Goal: Transaction & Acquisition: Obtain resource

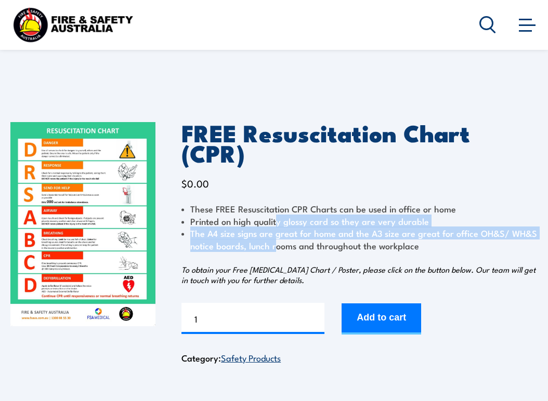
drag, startPoint x: 275, startPoint y: 201, endPoint x: 273, endPoint y: 223, distance: 22.9
click at [273, 223] on ul "These FREE Resuscitation CPR Charts can be used in office or home Printed on hi…" at bounding box center [359, 227] width 356 height 49
click at [273, 227] on li "The A4 size signs are great for home and the A3 size are great for office OH&S/…" at bounding box center [359, 239] width 356 height 24
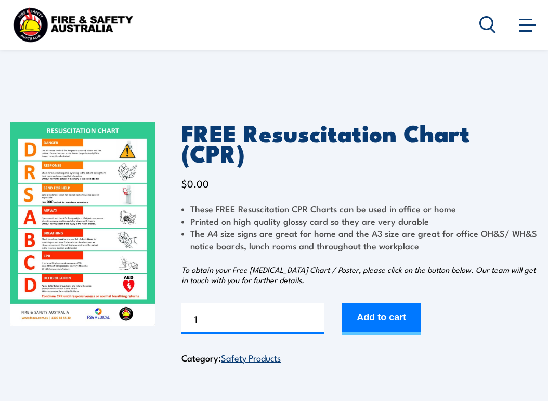
click at [387, 303] on button "Add to cart" at bounding box center [380, 318] width 79 height 31
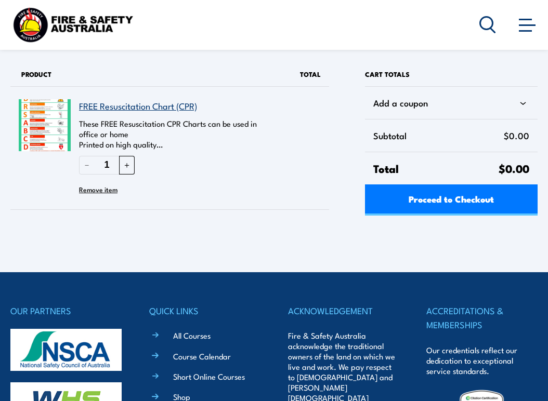
click at [132, 164] on button "＋" at bounding box center [127, 165] width 16 height 18
click at [131, 166] on button "＋" at bounding box center [127, 165] width 16 height 18
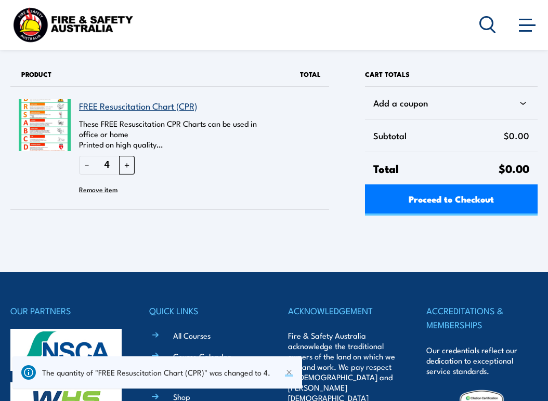
click at [128, 165] on button "＋" at bounding box center [127, 165] width 16 height 18
type input "5"
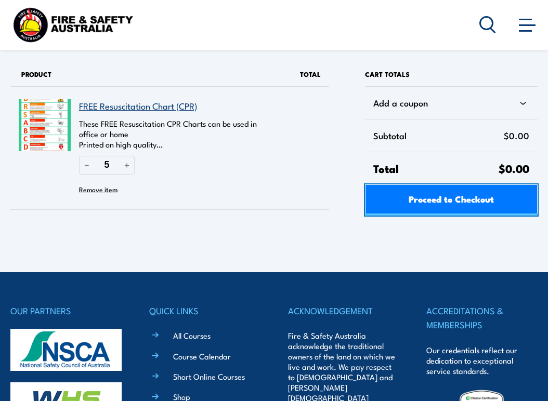
click at [470, 192] on span "Proceed to Checkout" at bounding box center [450, 199] width 85 height 28
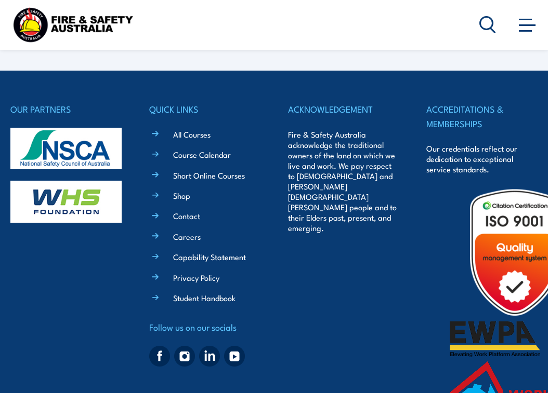
select select "VIC"
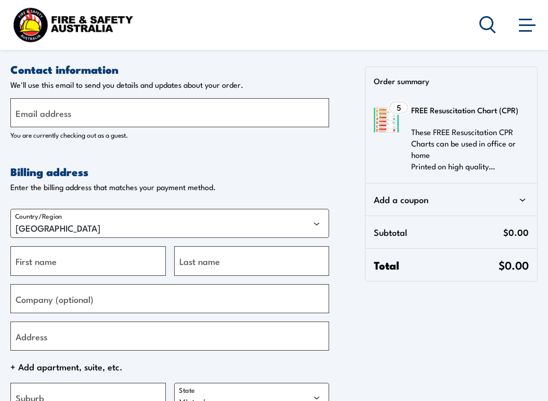
click at [63, 110] on label "Email address" at bounding box center [44, 113] width 56 height 14
click at [63, 110] on input "Email address" at bounding box center [169, 112] width 318 height 29
type input "[EMAIL_ADDRESS][DOMAIN_NAME]"
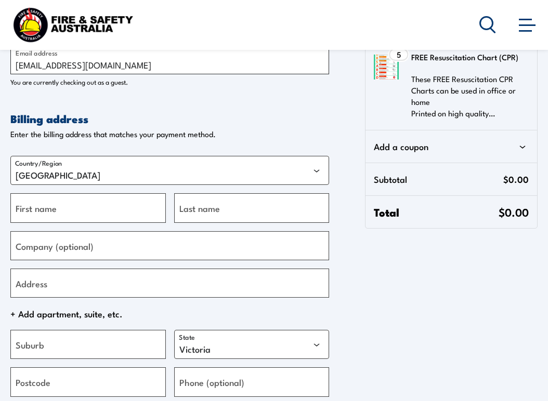
scroll to position [104, 0]
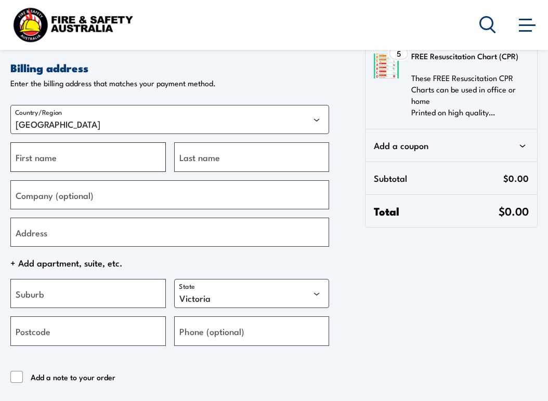
click at [69, 171] on input "First name" at bounding box center [87, 156] width 155 height 29
type input "[PERSON_NAME]"
type input "Childs"
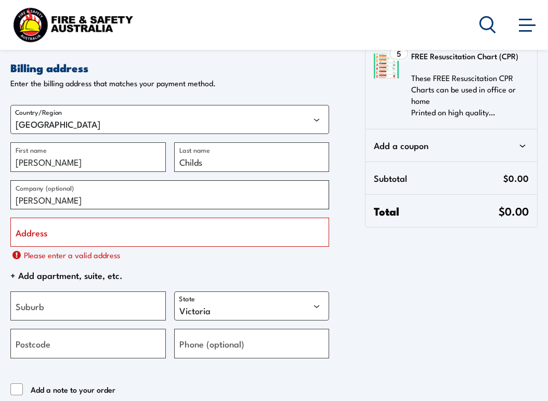
type input "[PERSON_NAME] [PERSON_NAME] Early Learning"
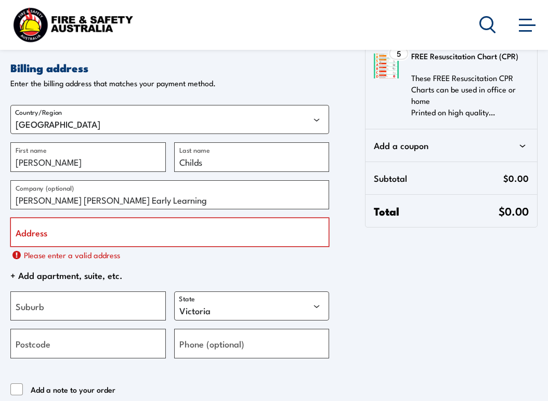
type input "28 [PERSON_NAME]"
type input "MENORA"
select select "WA"
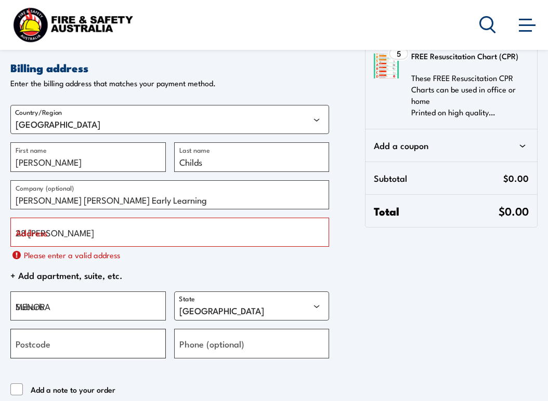
type input "6050"
type input "[PHONE_NUMBER]"
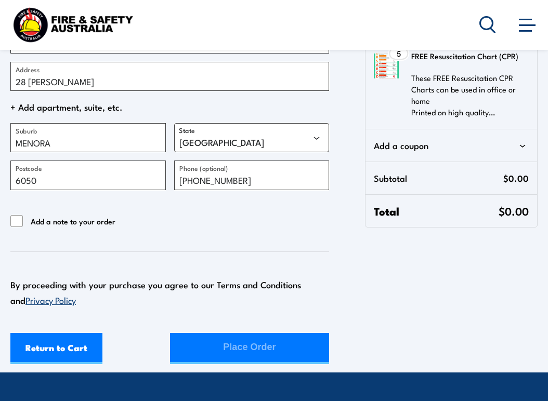
scroll to position [208, 0]
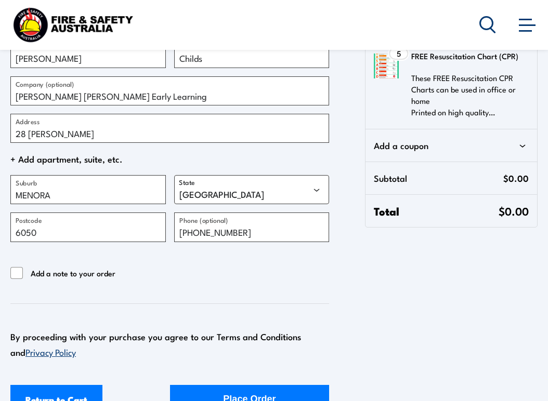
click at [28, 270] on label "Add a note to your order" at bounding box center [62, 273] width 105 height 12
click at [23, 270] on input "Add a note to your order" at bounding box center [16, 273] width 12 height 12
checkbox input "true"
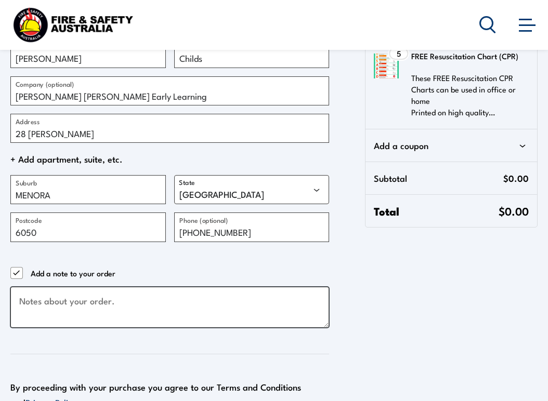
click at [46, 311] on textarea "Checkout" at bounding box center [169, 307] width 318 height 41
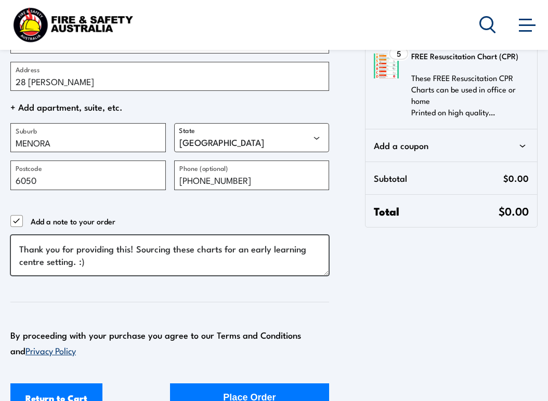
scroll to position [364, 0]
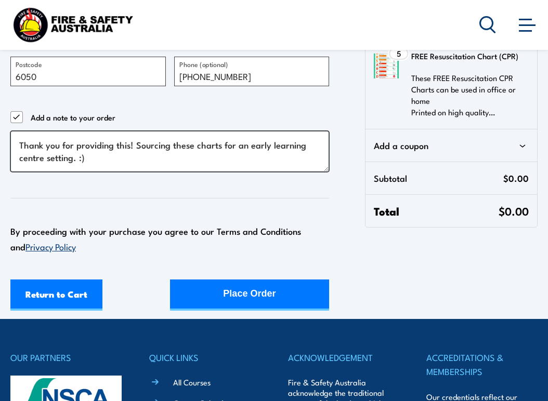
type textarea "Thank you for providing this! Sourcing these charts for an early learning centr…"
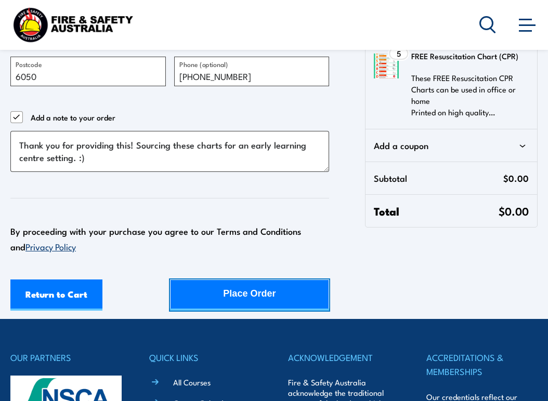
click at [284, 296] on button "Place Order" at bounding box center [250, 295] width 160 height 31
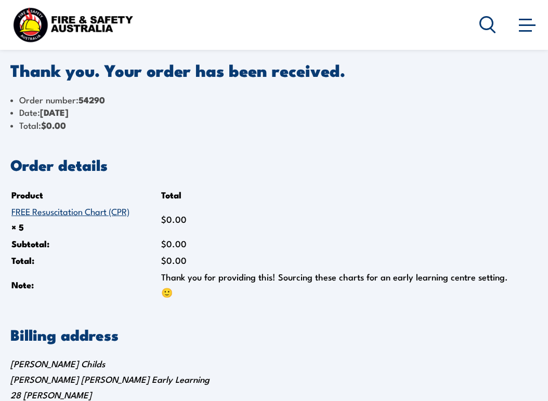
click at [482, 253] on td "$ 0.00" at bounding box center [348, 261] width 375 height 16
